Goal: Check status

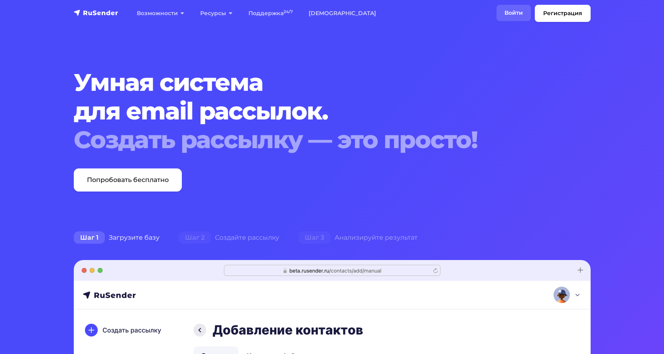
click at [513, 10] on link "Войти" at bounding box center [513, 13] width 34 height 16
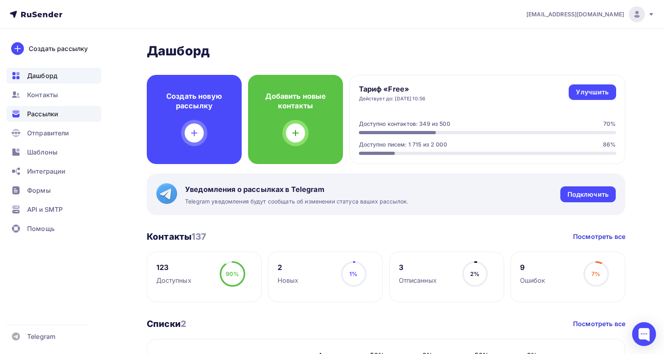
click at [44, 116] on span "Рассылки" at bounding box center [42, 114] width 31 height 10
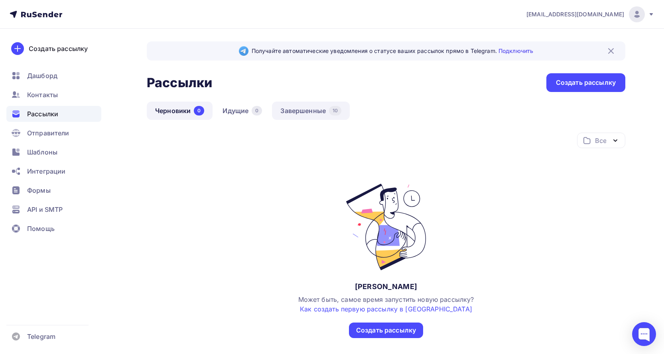
click at [304, 108] on link "Завершенные 10" at bounding box center [311, 111] width 78 height 18
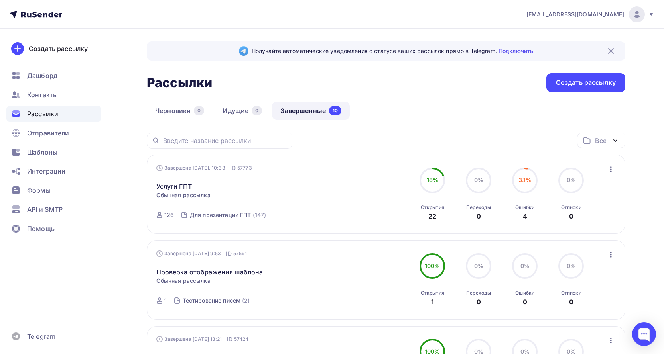
click at [609, 48] on img at bounding box center [611, 51] width 10 height 10
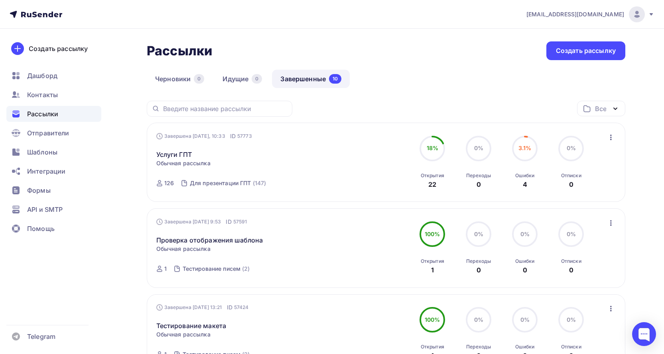
click at [176, 152] on link "Услуги ГПТ" at bounding box center [173, 155] width 35 height 10
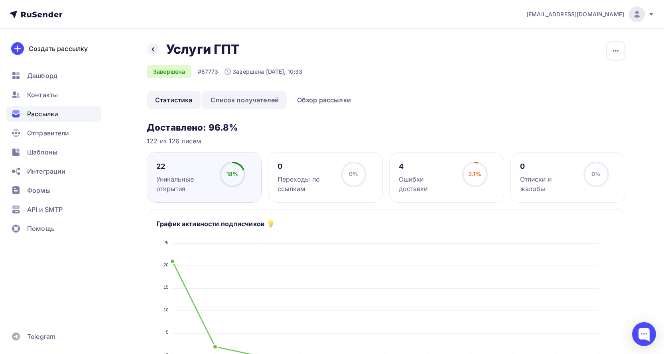
click at [246, 98] on link "Список получателей" at bounding box center [244, 100] width 85 height 18
